Goal: Transaction & Acquisition: Book appointment/travel/reservation

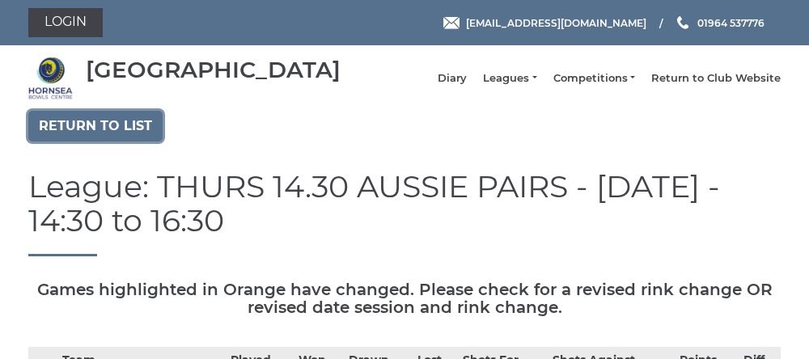
click at [97, 142] on link "Return to list" at bounding box center [95, 126] width 134 height 31
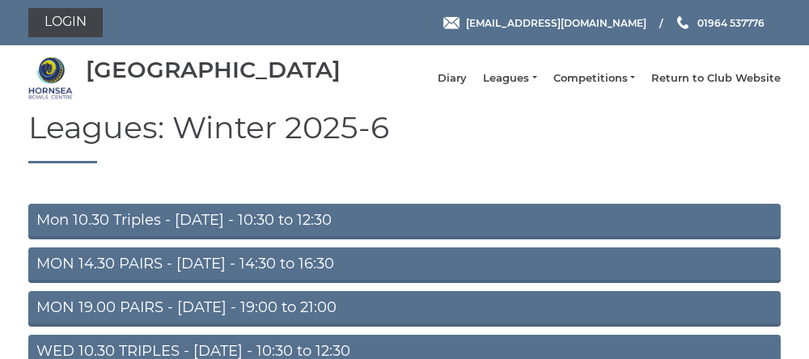
click at [511, 100] on div "Hornsea Bowls Centre Diary Leagues Club leagues - Winter 2025-6 Club leagues - …" at bounding box center [404, 78] width 777 height 53
click at [519, 86] on link "Leagues" at bounding box center [509, 78] width 53 height 15
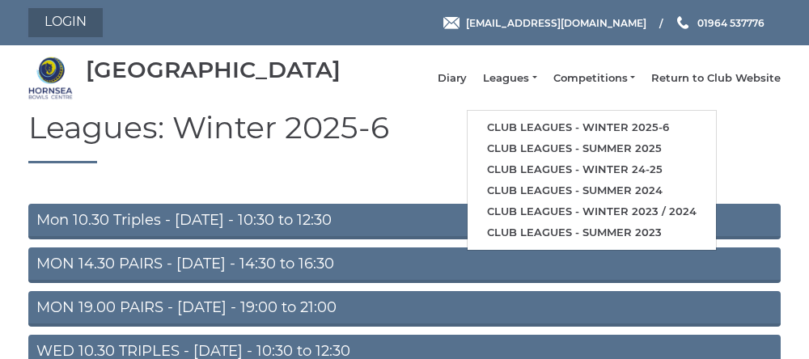
click at [70, 25] on link "Login" at bounding box center [65, 22] width 74 height 29
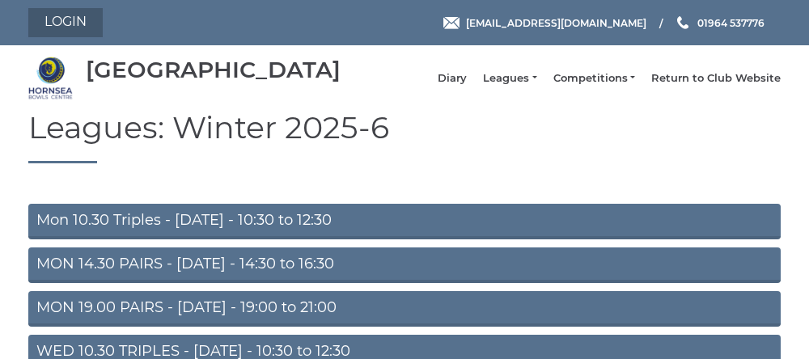
click at [61, 28] on link "Login" at bounding box center [65, 22] width 74 height 29
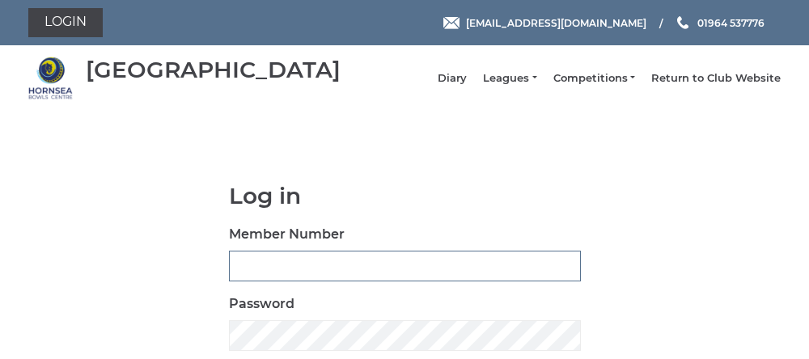
click at [309, 273] on input "Member Number" at bounding box center [405, 266] width 352 height 31
type input "0762"
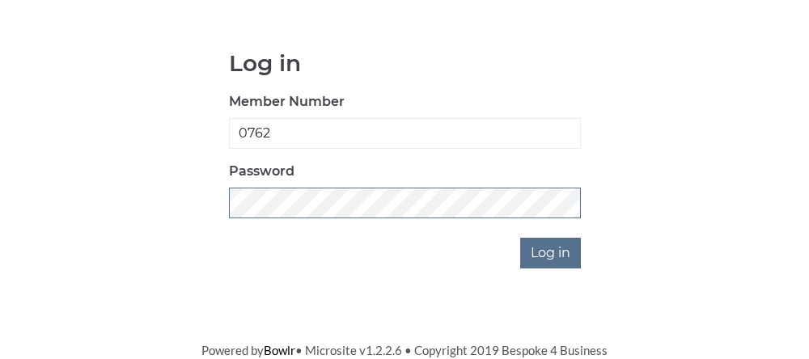
scroll to position [146, 0]
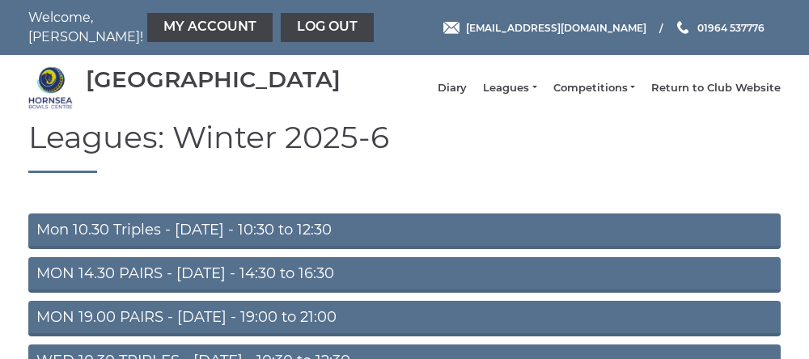
click at [147, 30] on link "My Account" at bounding box center [209, 27] width 125 height 29
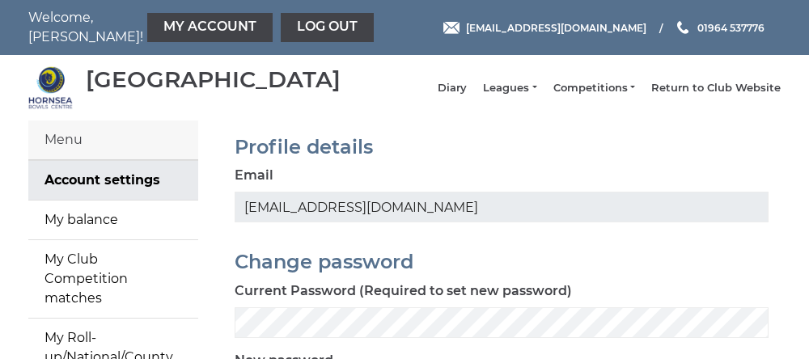
click at [156, 30] on link "My Account" at bounding box center [209, 27] width 125 height 29
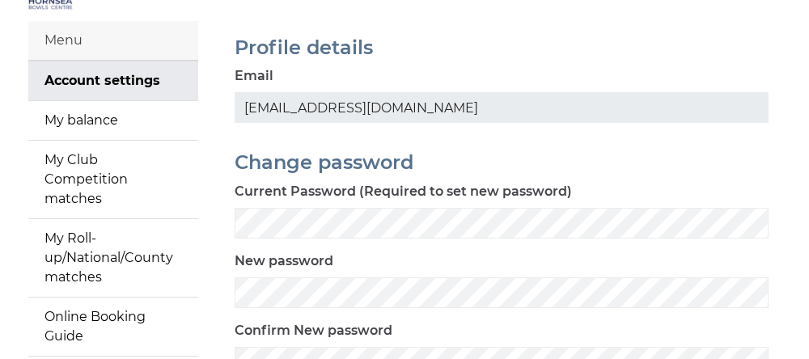
scroll to position [100, 0]
click at [67, 273] on link "My Roll-up/National/County matches" at bounding box center [113, 258] width 170 height 78
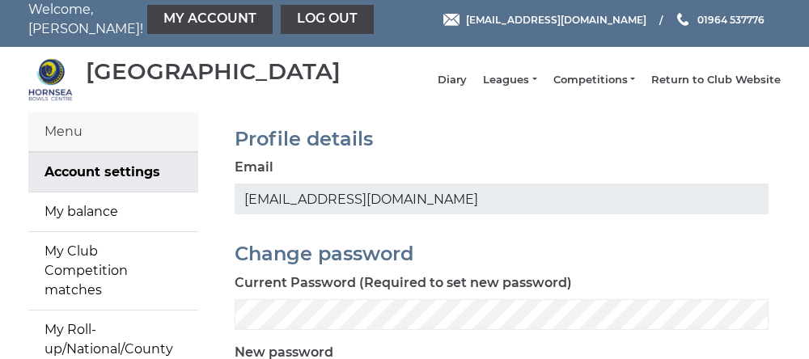
scroll to position [0, 0]
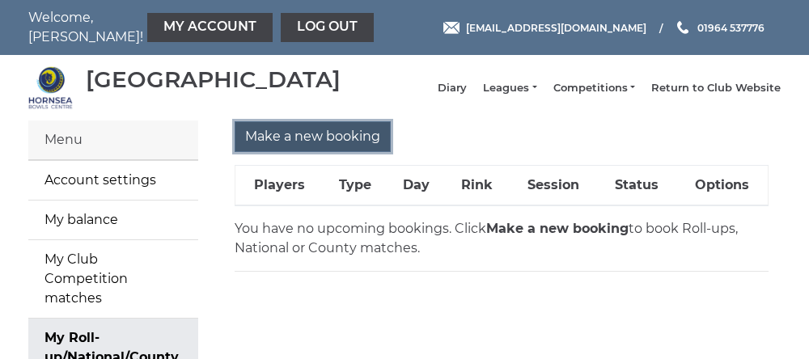
click at [291, 152] on input "Make a new booking" at bounding box center [313, 136] width 156 height 31
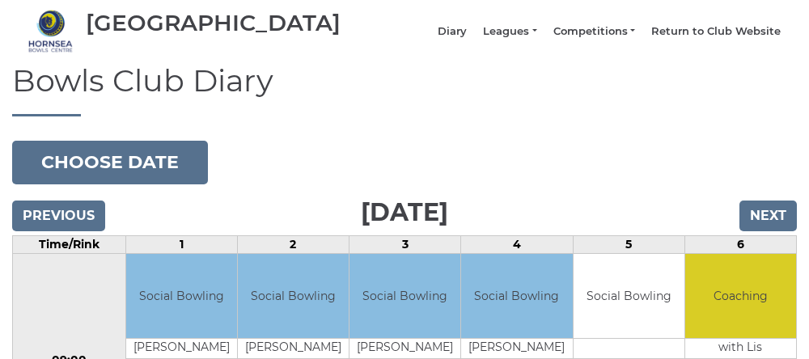
scroll to position [57, 0]
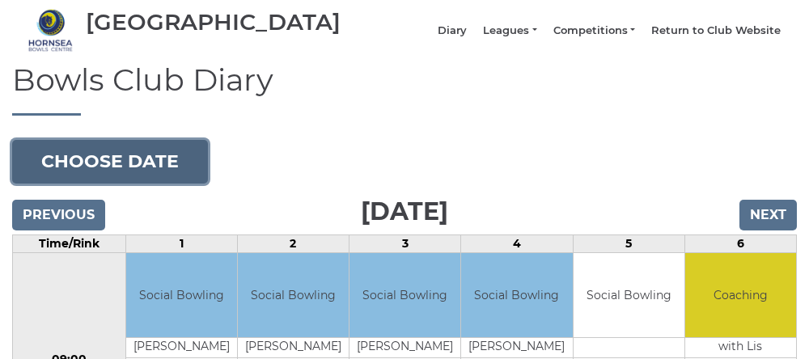
click at [88, 182] on button "Choose date" at bounding box center [110, 162] width 196 height 44
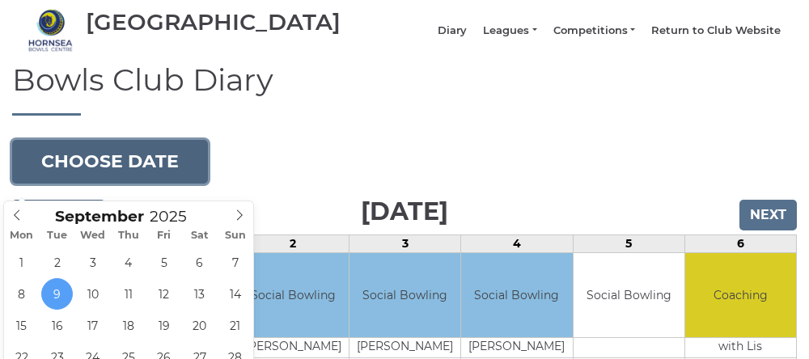
type input "[DATE]"
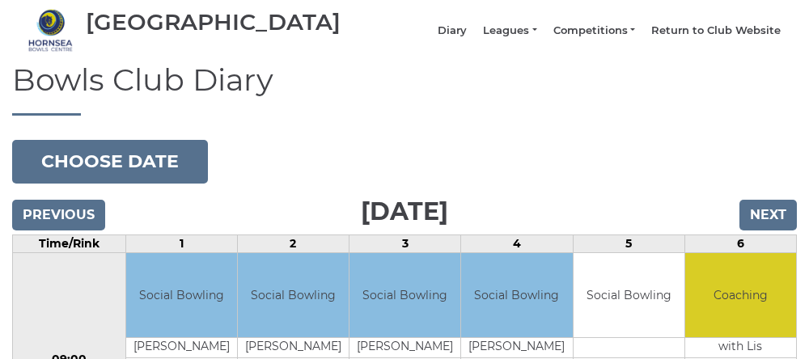
scroll to position [125, 0]
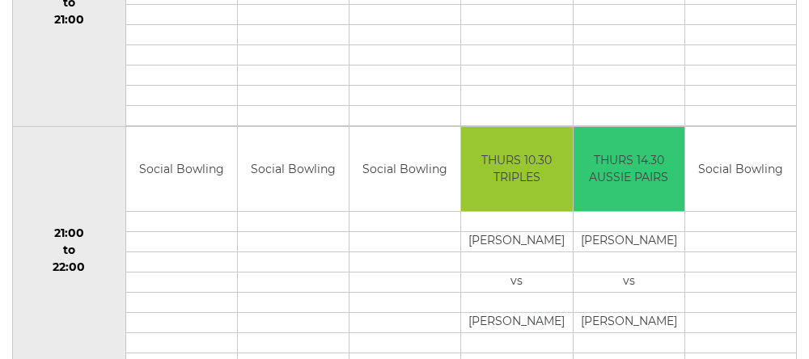
scroll to position [1675, 0]
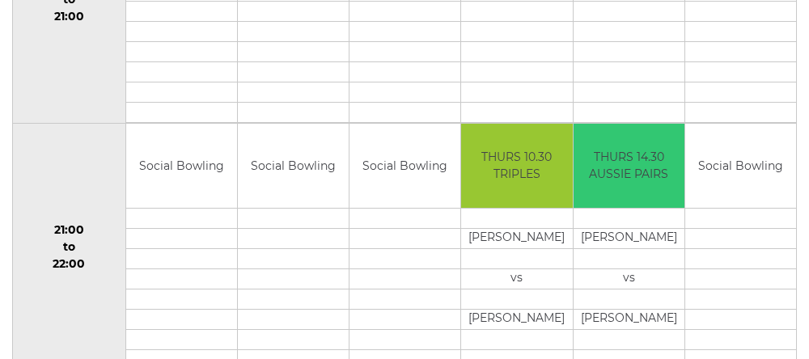
click at [40, 124] on td "18:30 to 21:00" at bounding box center [69, -1] width 113 height 248
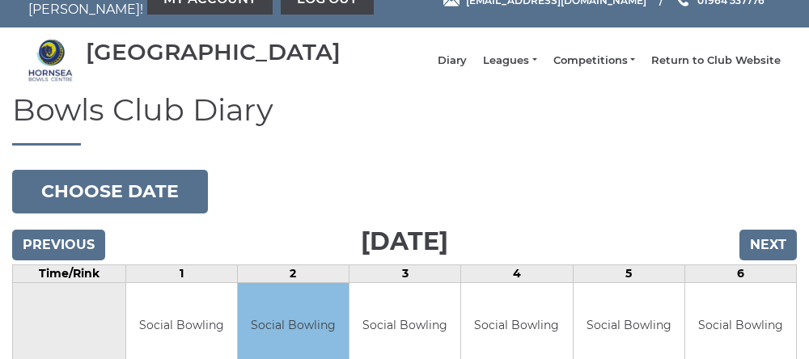
scroll to position [0, 0]
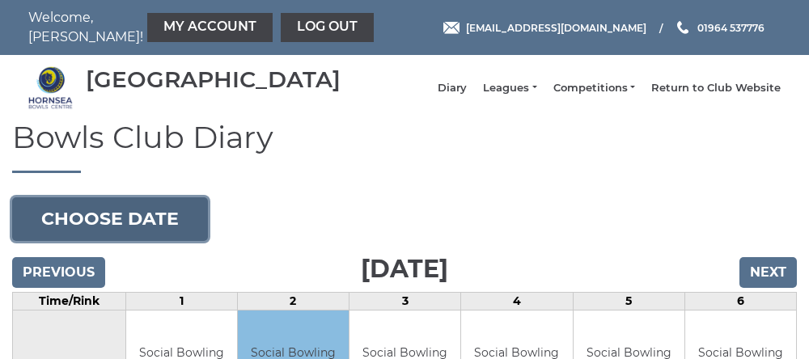
click at [129, 231] on button "Choose date" at bounding box center [110, 219] width 196 height 44
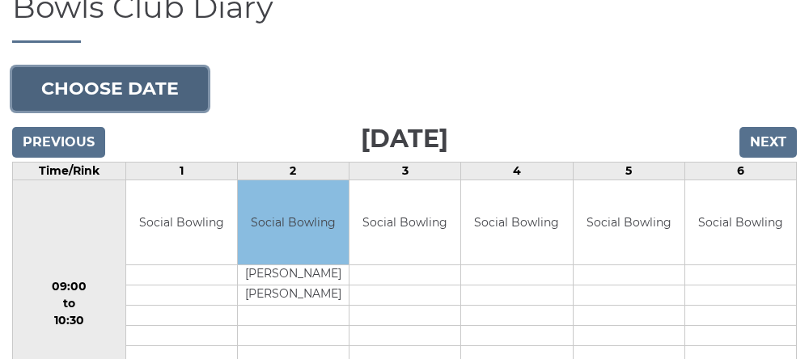
scroll to position [132, 0]
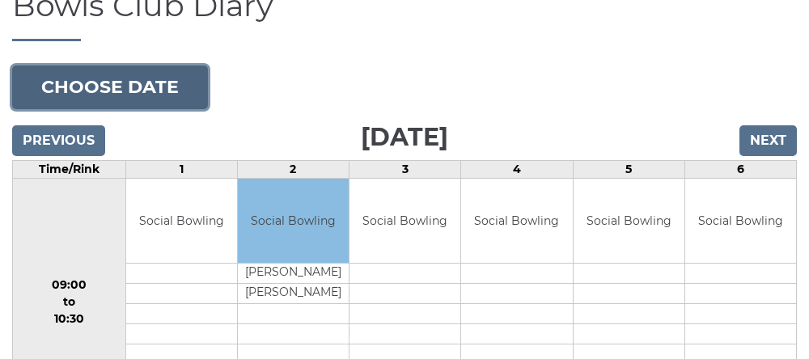
click at [108, 108] on button "Choose date" at bounding box center [110, 88] width 196 height 44
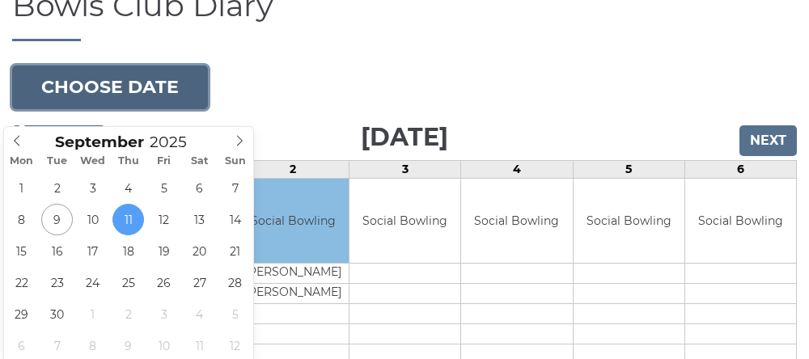
type input "2025-09-16"
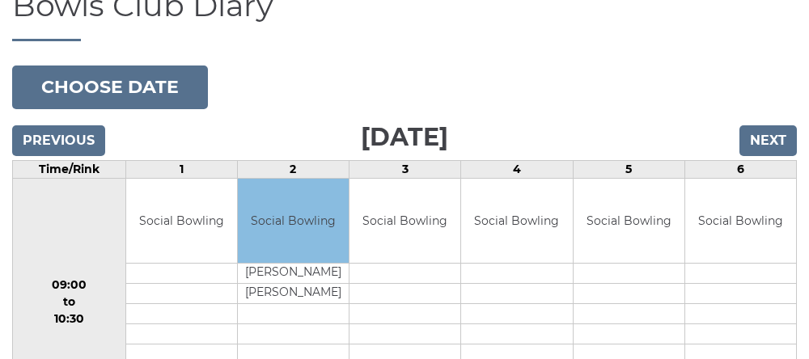
scroll to position [200, 0]
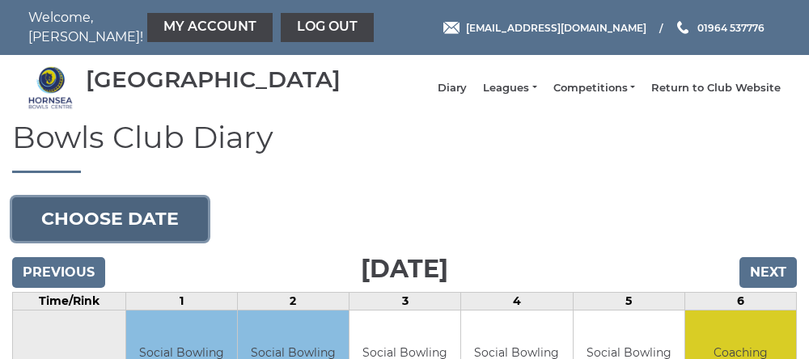
click at [108, 232] on button "Choose date" at bounding box center [110, 219] width 196 height 44
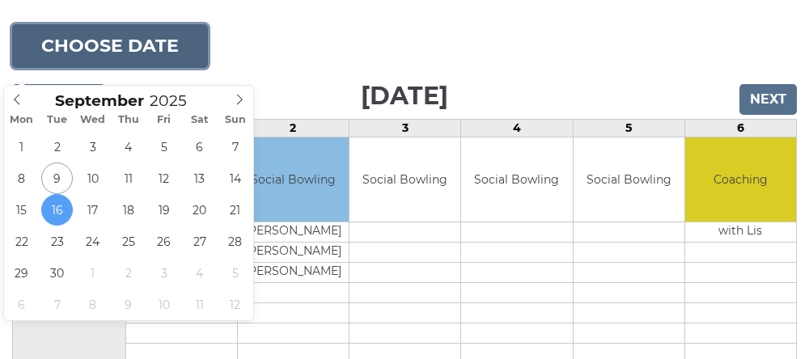
scroll to position [172, 0]
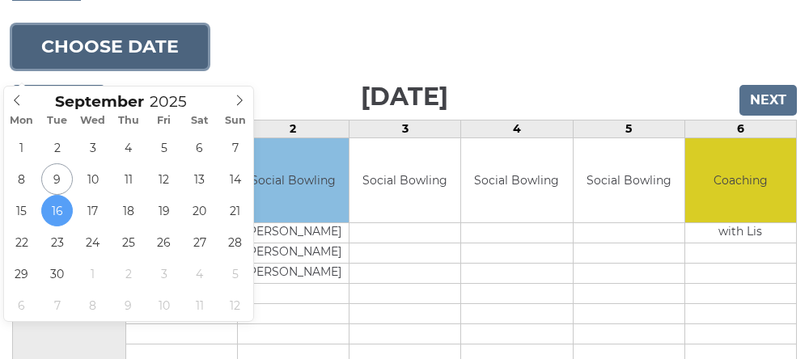
type input "2025-09-19"
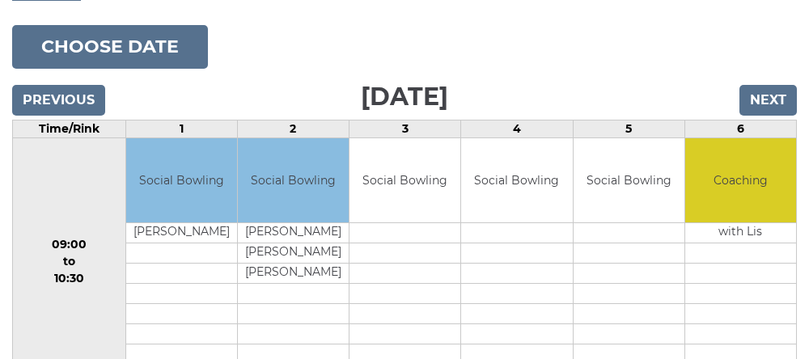
scroll to position [240, 0]
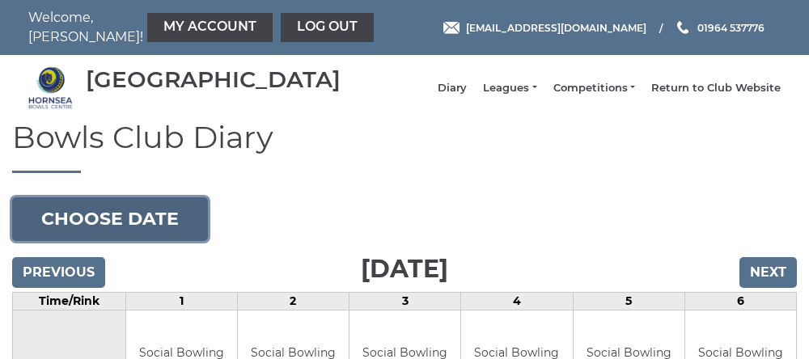
click at [117, 236] on button "Choose date" at bounding box center [110, 219] width 196 height 44
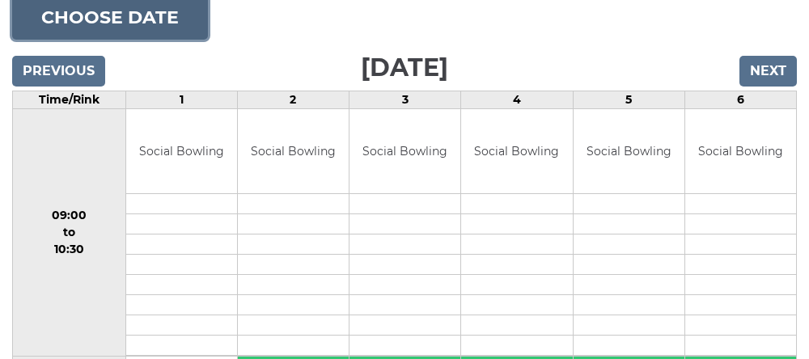
scroll to position [203, 0]
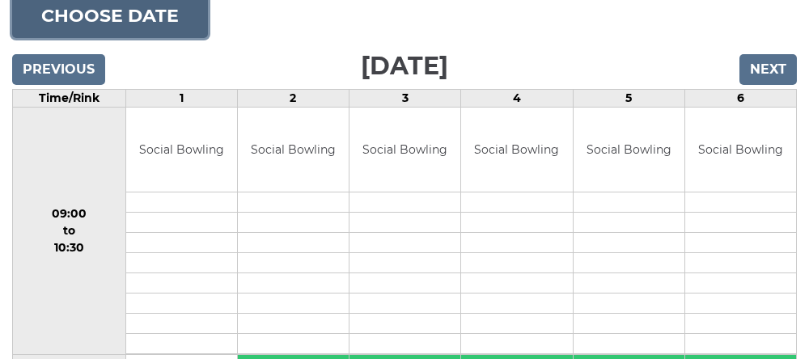
click at [106, 36] on button "Choose date" at bounding box center [110, 16] width 196 height 44
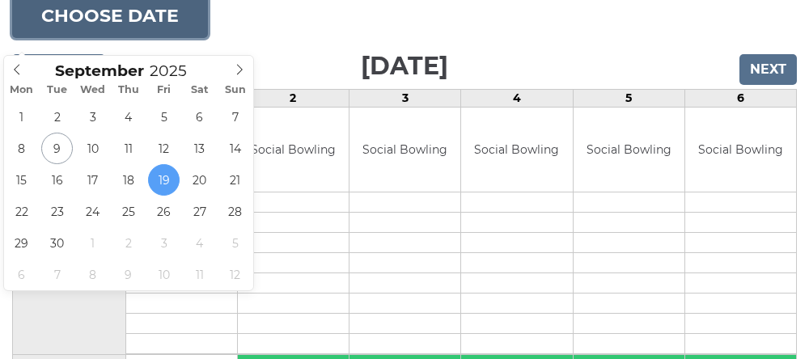
type input "[DATE]"
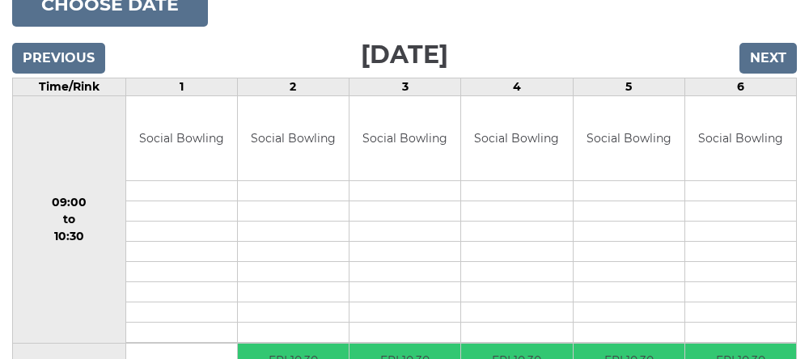
scroll to position [271, 0]
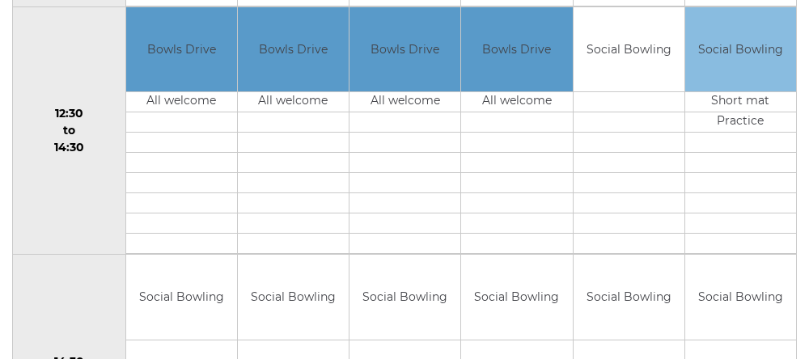
scroll to position [799, 0]
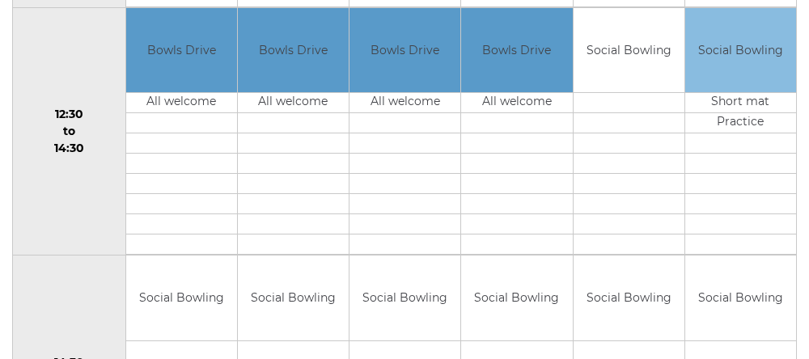
click at [219, 113] on td "All welcome" at bounding box center [181, 103] width 111 height 20
click at [113, 207] on td "12:30 to 14:30" at bounding box center [69, 131] width 113 height 248
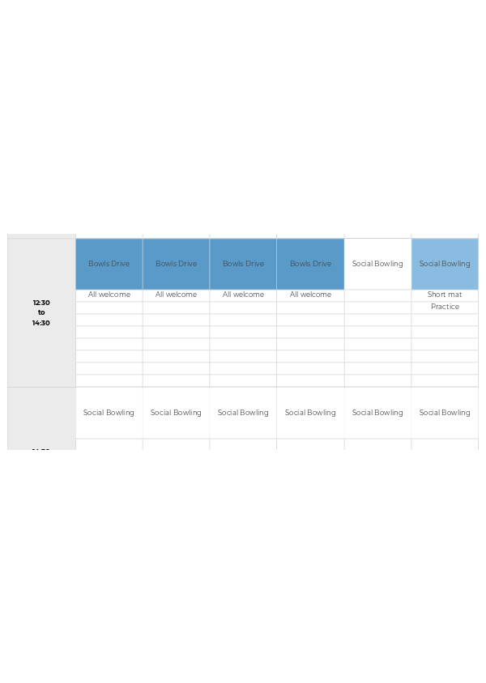
scroll to position [875, 0]
